Goal: Task Accomplishment & Management: Manage account settings

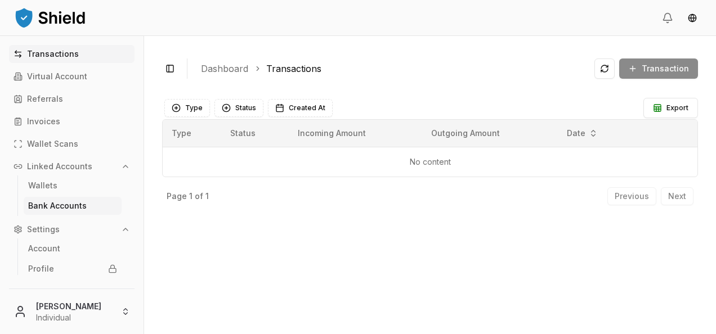
click at [88, 204] on link "Bank Accounts" at bounding box center [73, 206] width 98 height 18
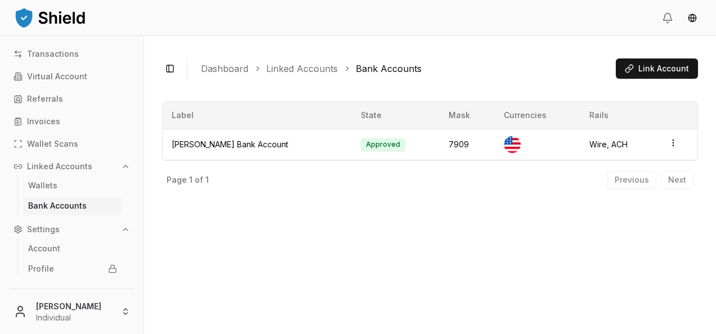
click at [654, 79] on div "Toggle Sidebar Dashboard Linked Accounts Bank Accounts Link Account" at bounding box center [430, 68] width 536 height 29
click at [655, 73] on span "Link Account" at bounding box center [664, 68] width 51 height 11
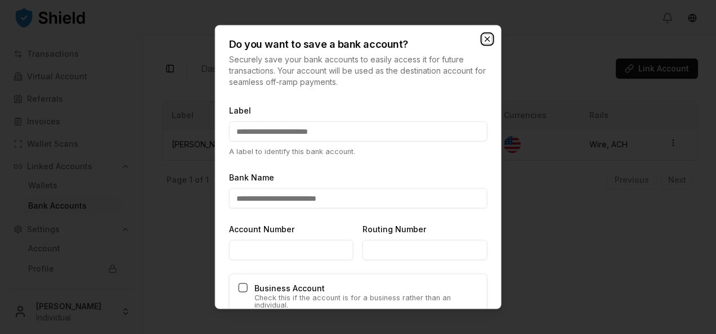
click at [491, 43] on icon "button" at bounding box center [487, 39] width 9 height 9
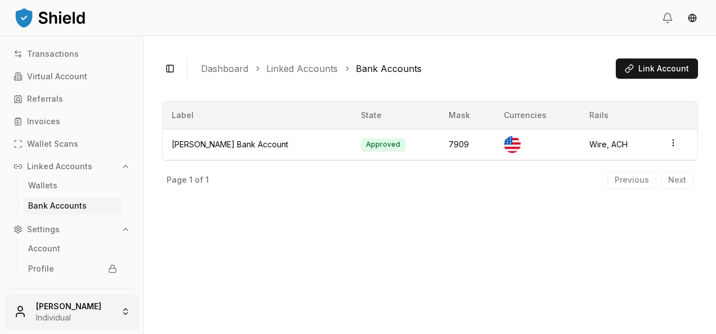
click at [92, 300] on html "Transactions Virtual Account Referrals Invoices Wallet Scans Linked Accounts Wa…" at bounding box center [358, 167] width 716 height 334
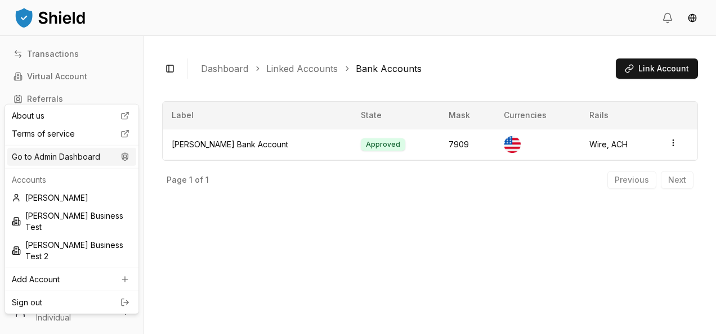
click at [65, 157] on div "Go to Admin Dashboard" at bounding box center [71, 157] width 129 height 18
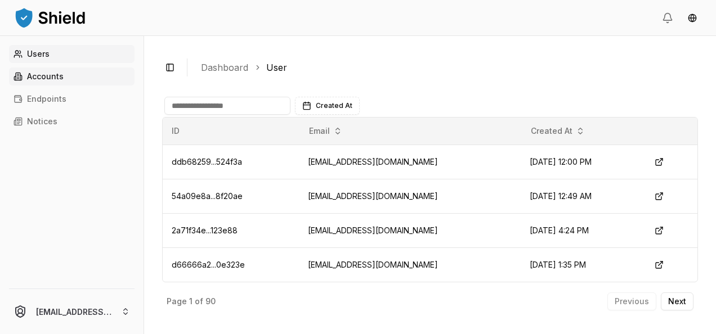
click at [71, 82] on link "Accounts" at bounding box center [72, 77] width 126 height 18
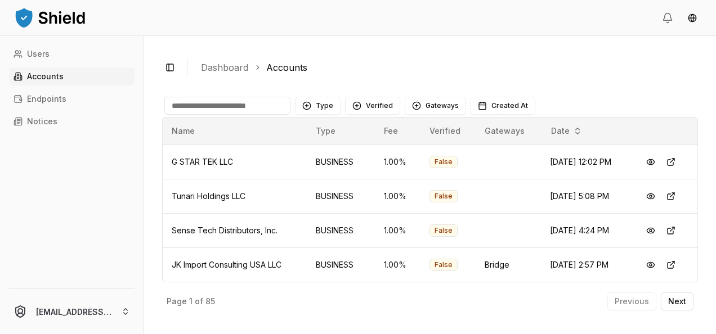
click at [217, 104] on input at bounding box center [227, 106] width 126 height 18
paste input "******"
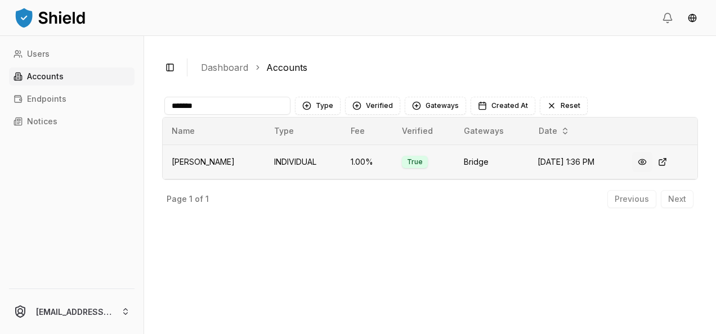
type input "******"
click at [650, 163] on button at bounding box center [642, 162] width 20 height 20
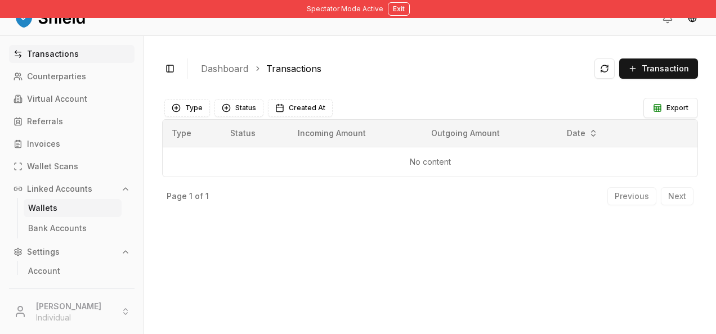
click at [56, 207] on link "Wallets" at bounding box center [73, 208] width 98 height 18
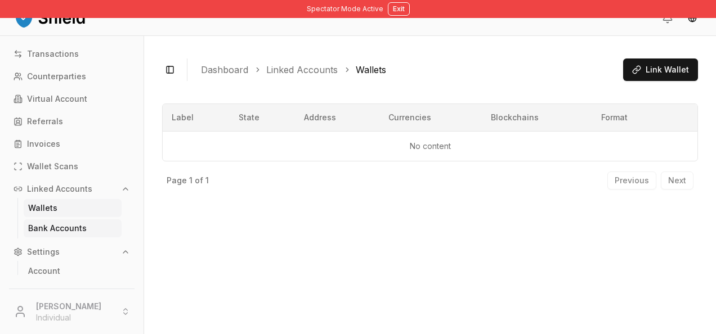
click at [68, 225] on p "Bank Accounts" at bounding box center [57, 229] width 59 height 8
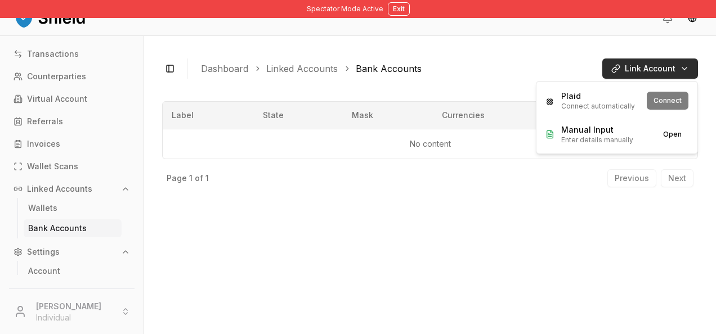
click at [655, 65] on html "Spectator Mode Active Exit Transactions Counterparties Virtual Account Referral…" at bounding box center [358, 167] width 716 height 334
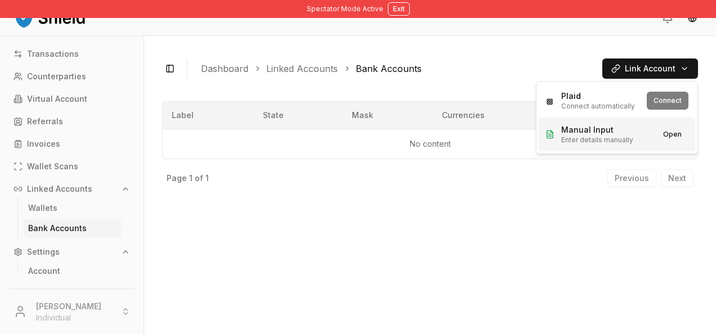
click at [613, 136] on span "Enter details manually" at bounding box center [597, 140] width 72 height 9
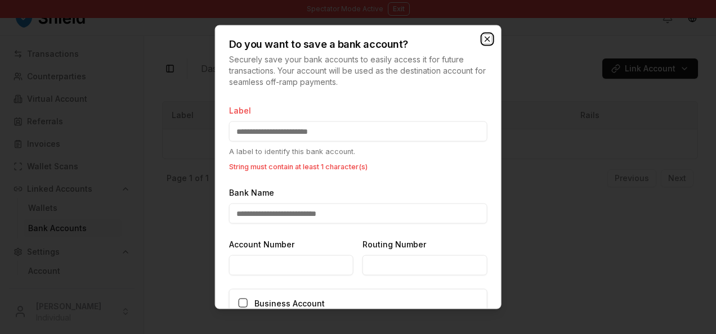
click at [485, 39] on icon "button" at bounding box center [487, 39] width 9 height 9
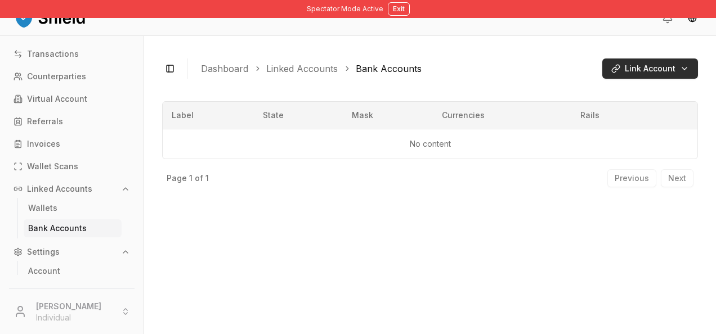
click at [651, 63] on html "Spectator Mode Active Exit Transactions Counterparties Virtual Account Referral…" at bounding box center [358, 167] width 716 height 334
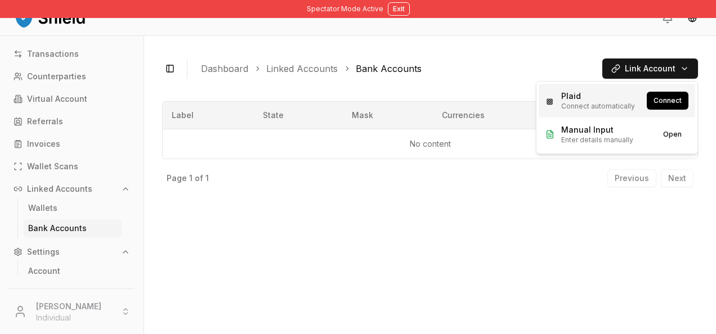
click at [665, 102] on button "Connect" at bounding box center [668, 101] width 42 height 18
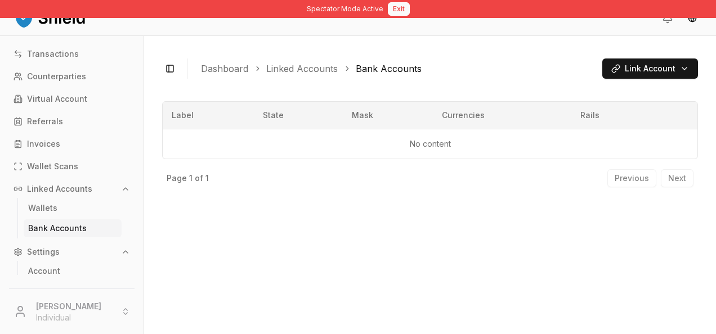
click at [407, 11] on button "Exit" at bounding box center [399, 9] width 22 height 14
